Goal: Find specific page/section: Find specific page/section

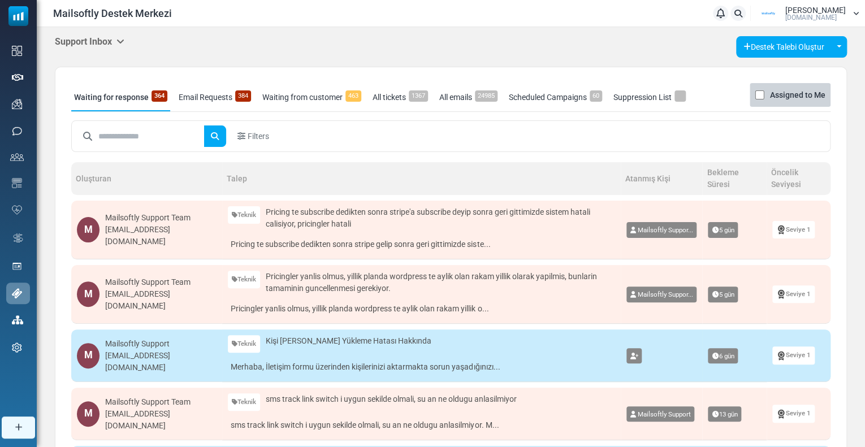
click at [111, 131] on input "text" at bounding box center [151, 135] width 106 height 21
click at [104, 42] on h5 "Support Inbox" at bounding box center [90, 41] width 70 height 11
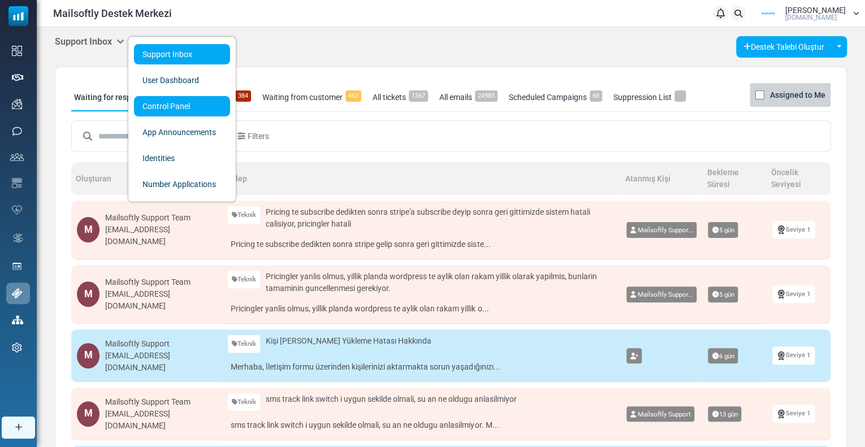
click at [156, 112] on link "Control Panel" at bounding box center [182, 106] width 96 height 20
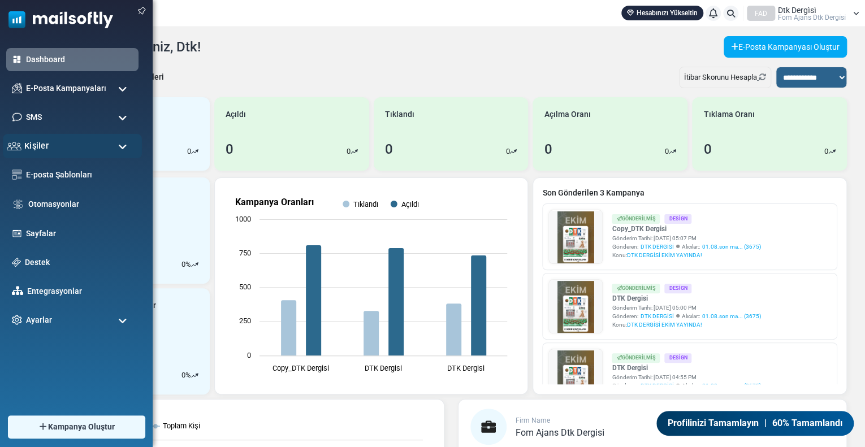
click at [32, 149] on span "Kişiler" at bounding box center [36, 146] width 24 height 12
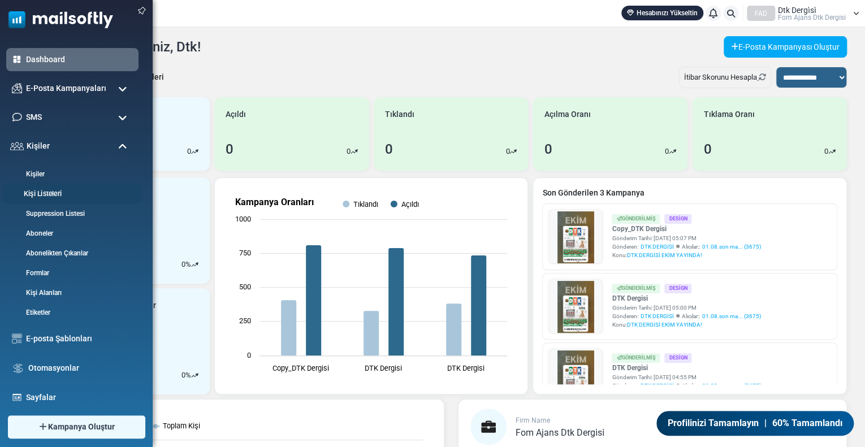
click at [47, 189] on link "Kişi Listeleri" at bounding box center [71, 194] width 136 height 11
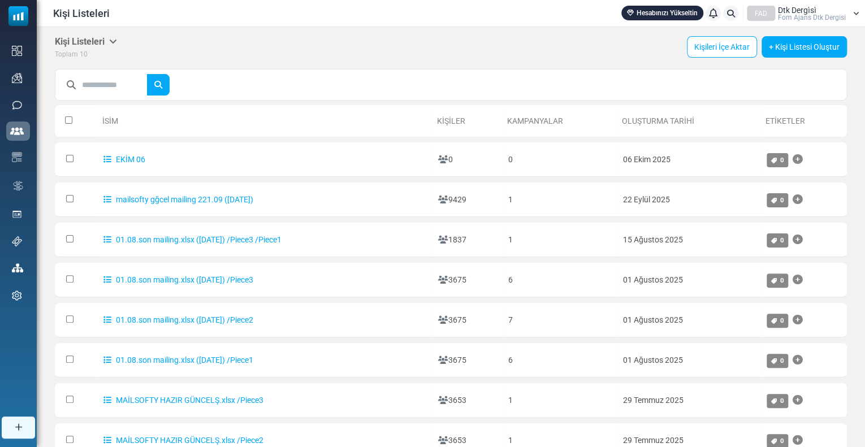
click at [249, 57] on div "Kişi Listeleri Listelerim Firma Listeleri İçe Aktarma Geçmişi Dışa Aktarma Geçm…" at bounding box center [451, 48] width 792 height 24
